Goal: Transaction & Acquisition: Purchase product/service

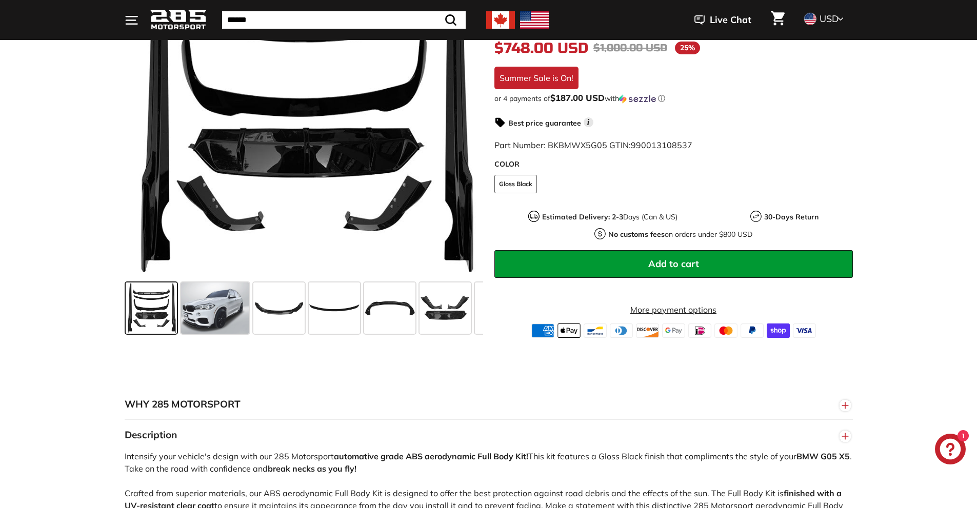
scroll to position [256, 0]
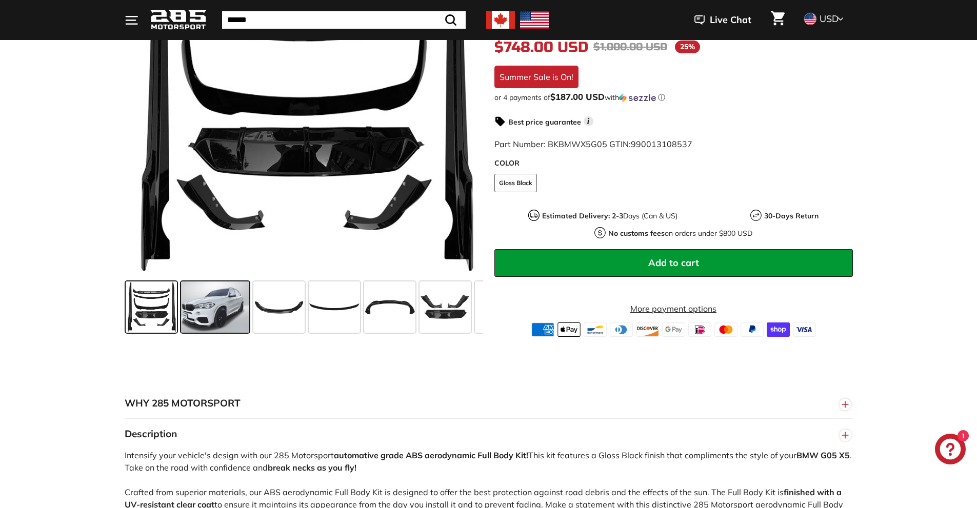
click at [195, 317] on span at bounding box center [215, 307] width 68 height 51
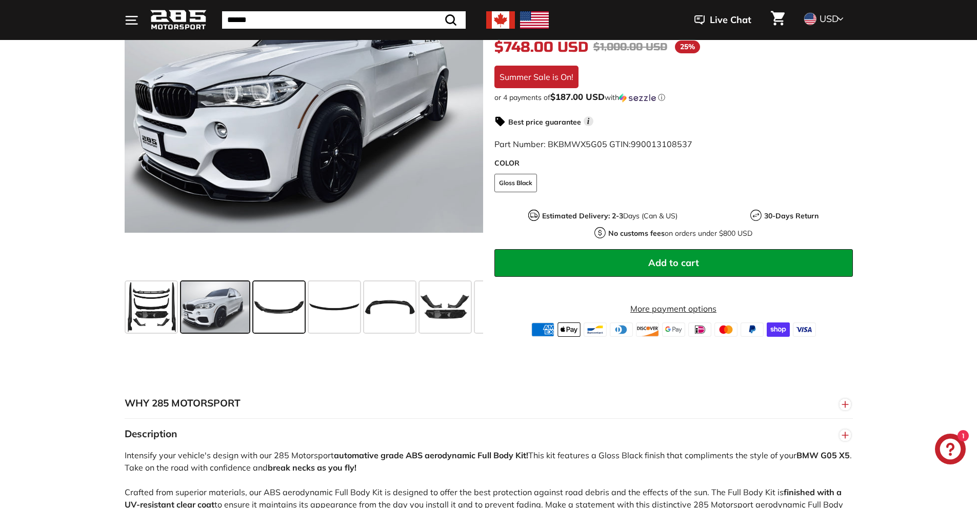
click at [277, 310] on span at bounding box center [278, 307] width 51 height 51
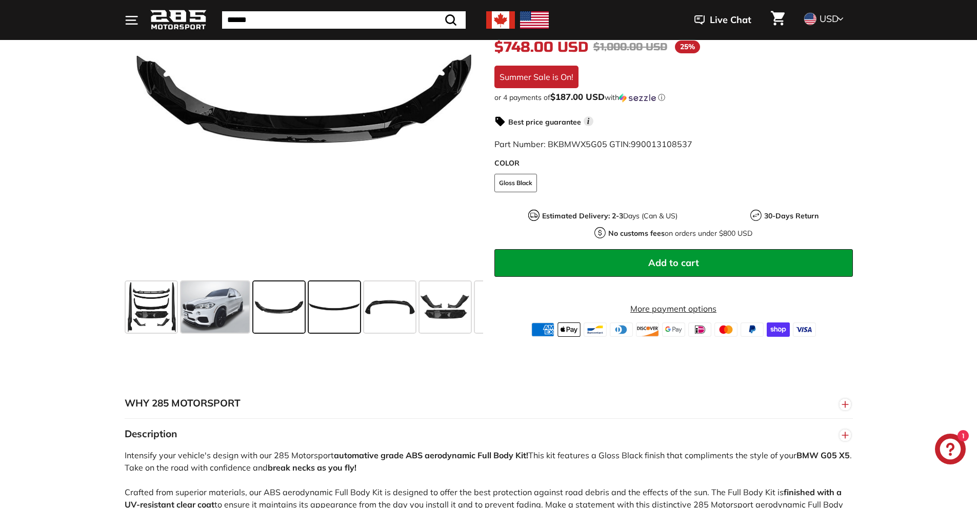
click at [338, 312] on span at bounding box center [334, 307] width 51 height 51
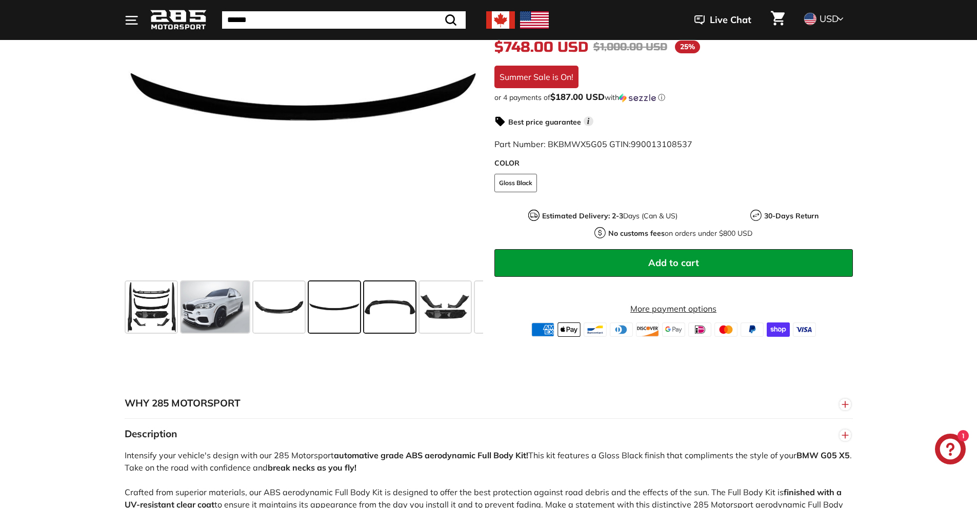
click at [388, 312] on span at bounding box center [389, 307] width 51 height 51
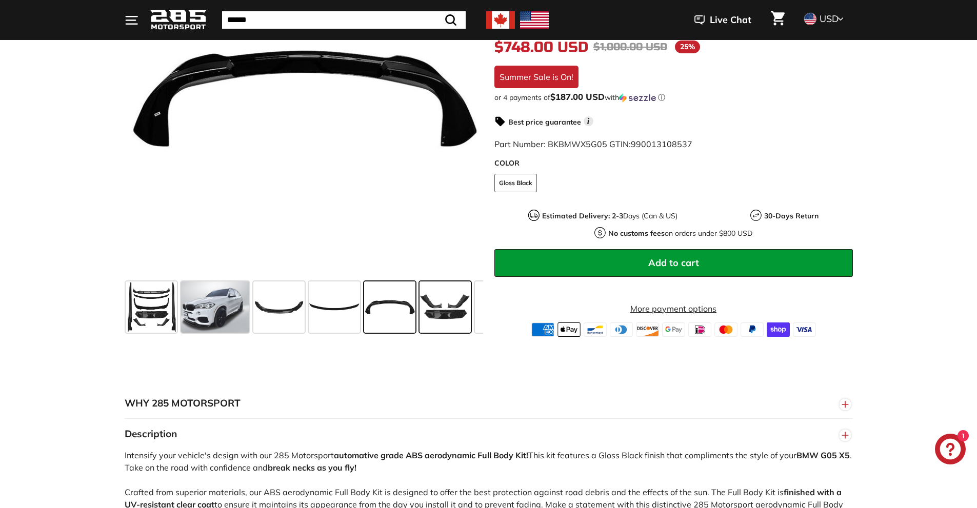
click at [441, 311] on span at bounding box center [445, 307] width 51 height 51
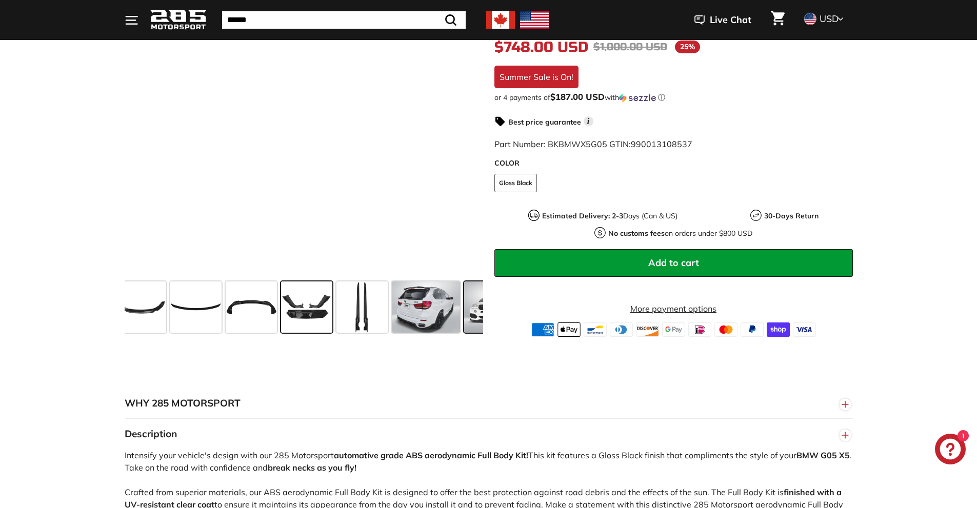
scroll to position [0, 142]
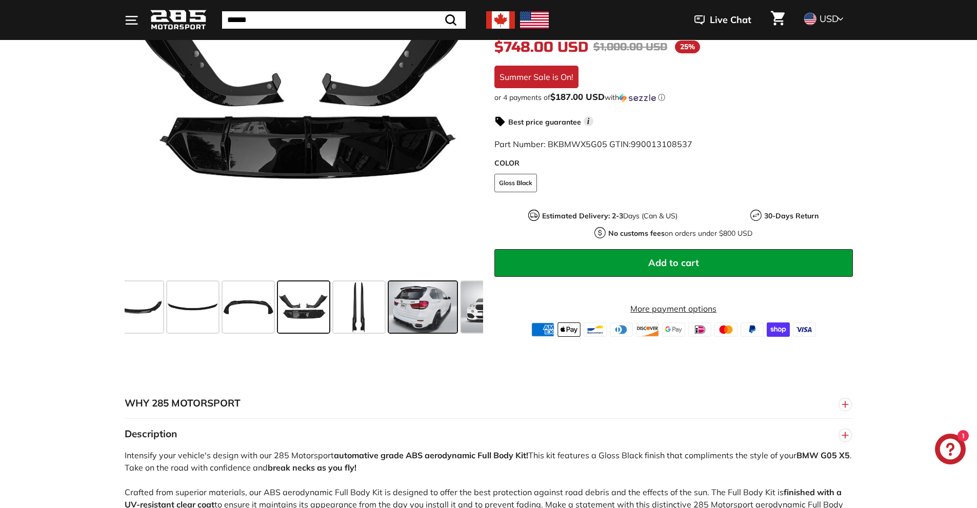
click at [425, 313] on span at bounding box center [423, 307] width 68 height 51
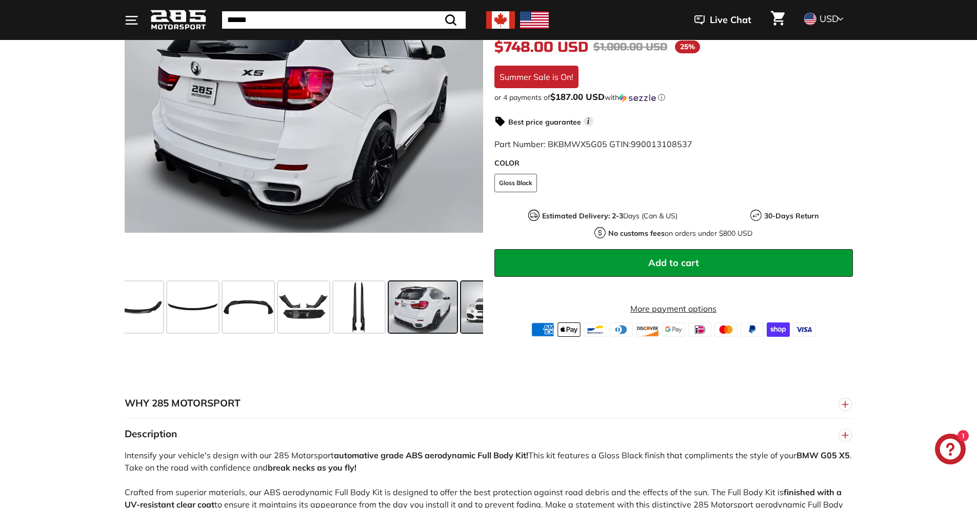
click at [467, 322] on span at bounding box center [486, 307] width 51 height 51
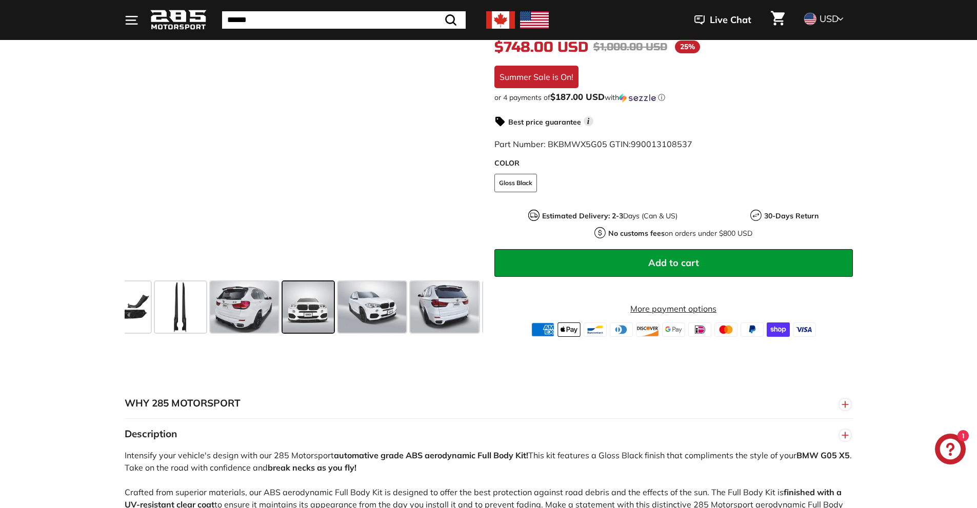
scroll to position [0, 325]
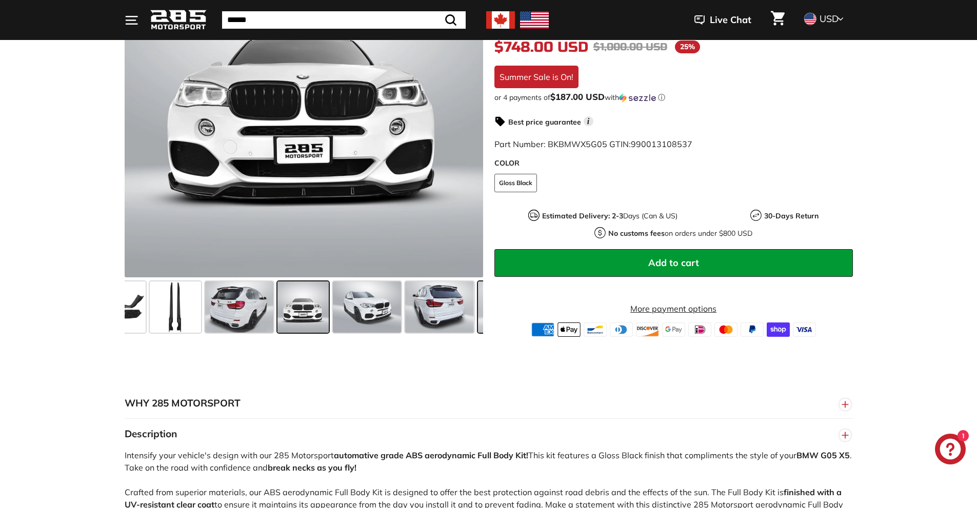
click at [482, 316] on span at bounding box center [512, 307] width 68 height 51
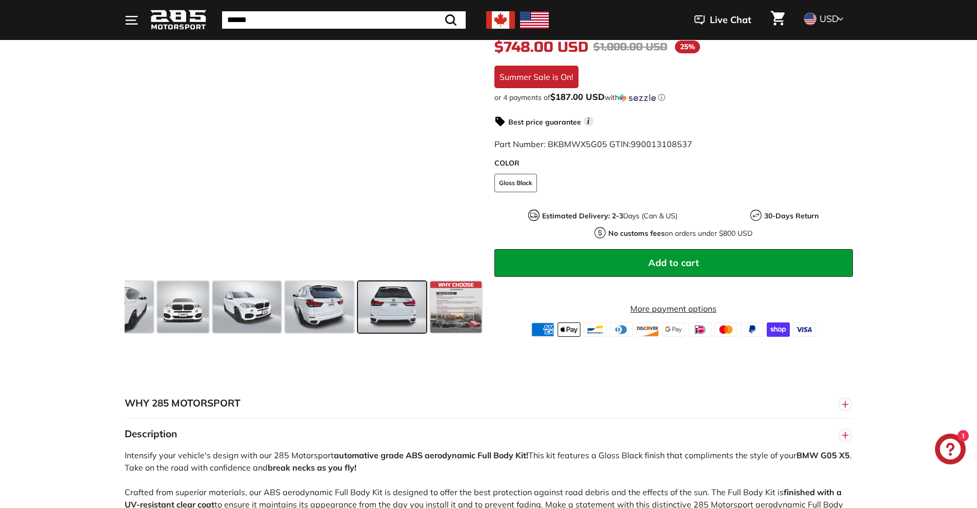
scroll to position [0, 446]
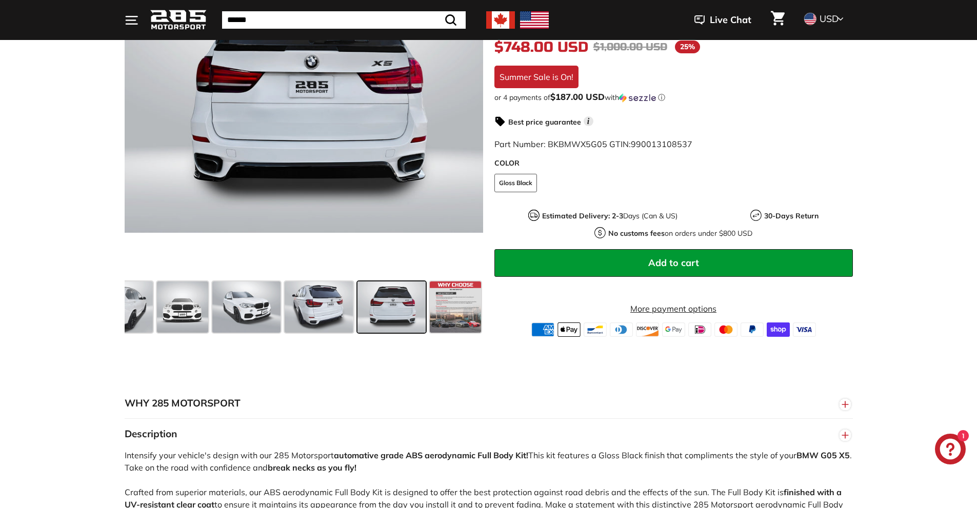
drag, startPoint x: 464, startPoint y: 316, endPoint x: 375, endPoint y: 320, distance: 89.3
click at [380, 319] on div at bounding box center [304, 306] width 358 height 59
click at [400, 323] on span at bounding box center [391, 307] width 68 height 51
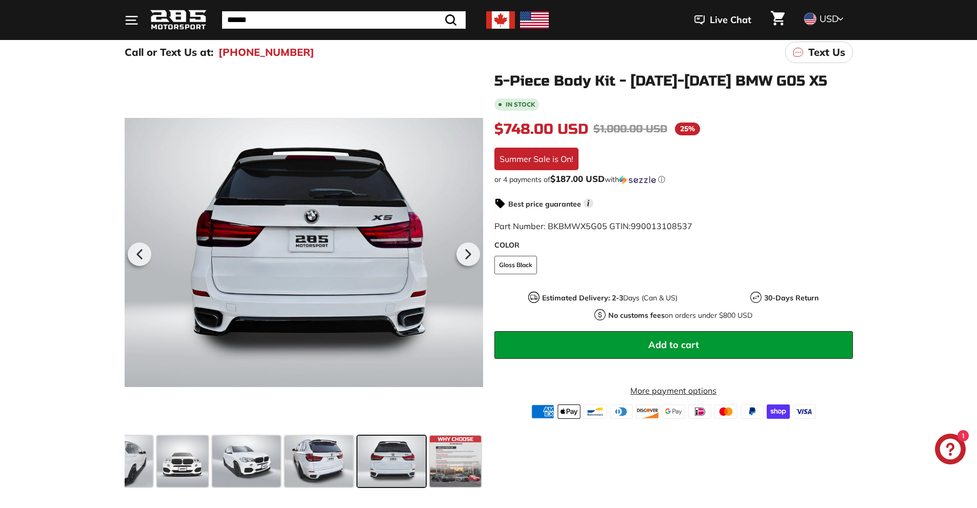
scroll to position [103, 0]
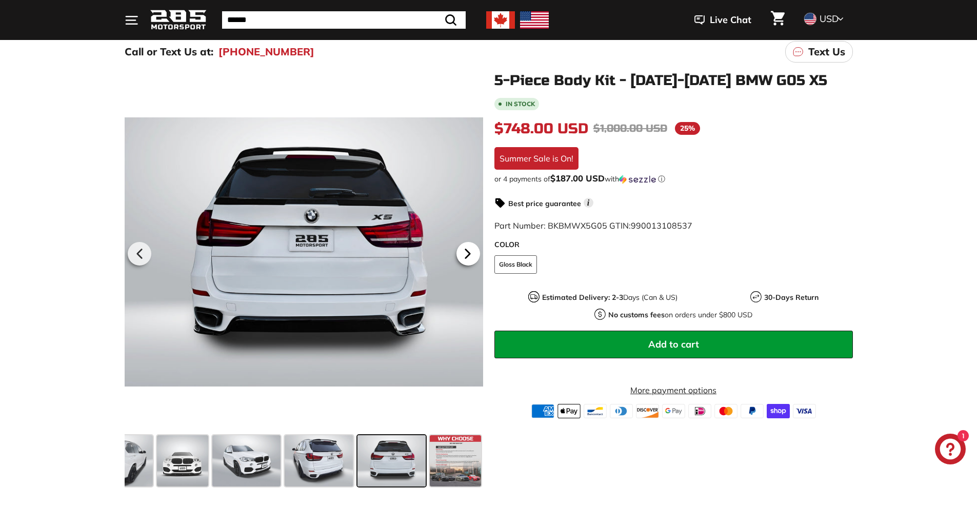
click at [469, 262] on icon at bounding box center [468, 254] width 24 height 24
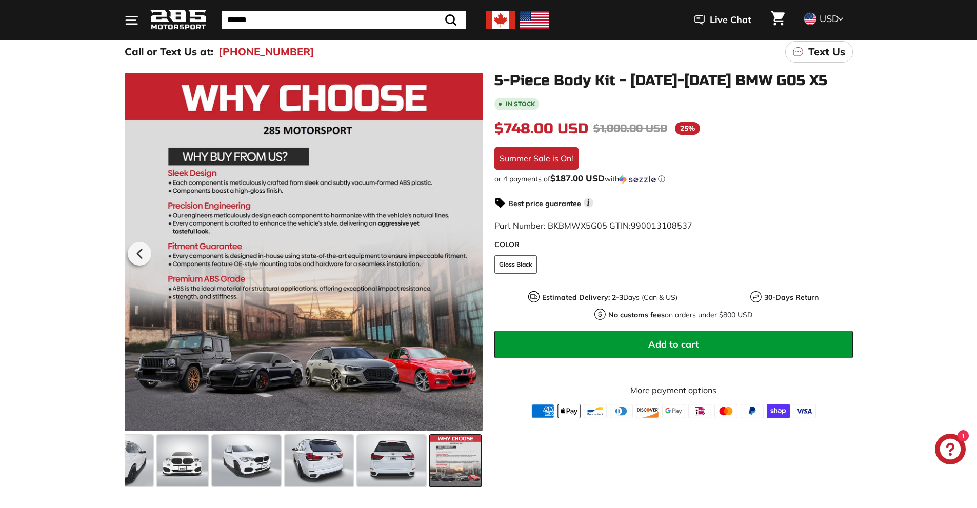
click at [469, 262] on div at bounding box center [304, 252] width 358 height 358
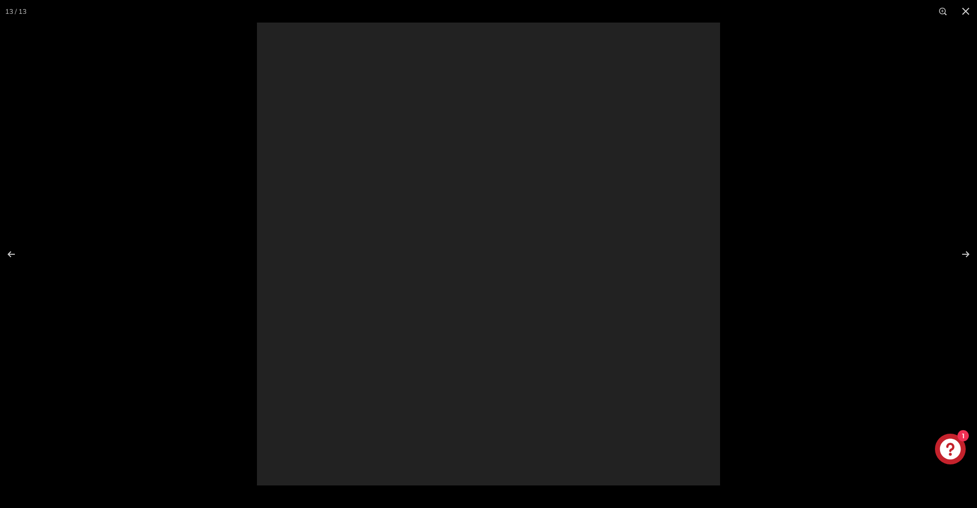
click at [469, 262] on div at bounding box center [488, 254] width 463 height 463
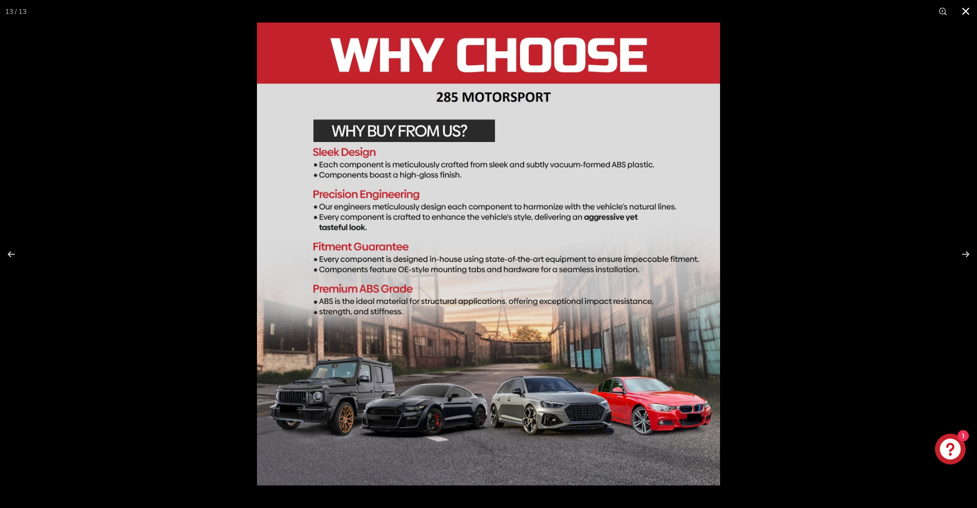
click at [964, 12] on button at bounding box center [965, 11] width 23 height 23
